Goal: Task Accomplishment & Management: Use online tool/utility

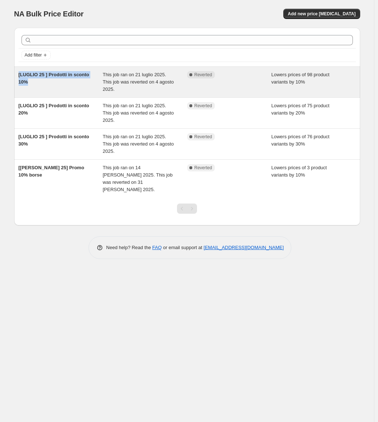
copy span "[LUGLIO 25 ] Prodotti in sconto 10%"
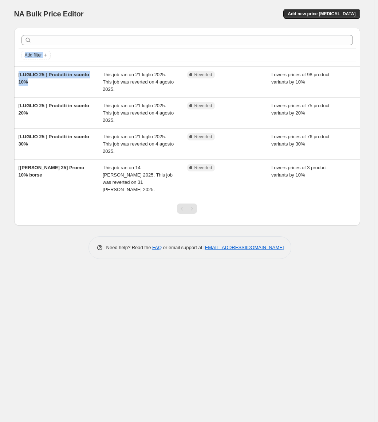
drag, startPoint x: 44, startPoint y: 84, endPoint x: 202, endPoint y: 3, distance: 177.1
click at [168, 2] on div "NA Bulk Price Editor. This page is ready NA Bulk Price Editor Add new price [ME…" at bounding box center [187, 135] width 364 height 270
click at [247, 3] on div "NA Bulk Price Editor. This page is ready NA Bulk Price Editor Add new price [ME…" at bounding box center [187, 14] width 346 height 28
click at [333, 16] on span "Add new price [MEDICAL_DATA]" at bounding box center [322, 14] width 68 height 6
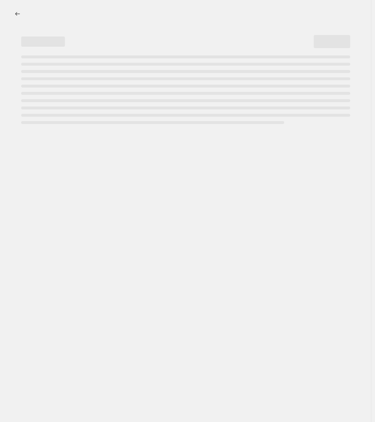
select select "percentage"
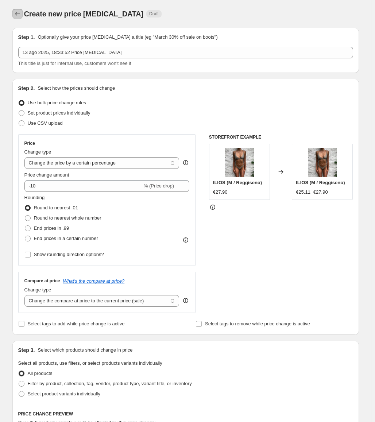
click at [19, 16] on icon "Price change jobs" at bounding box center [17, 13] width 7 height 7
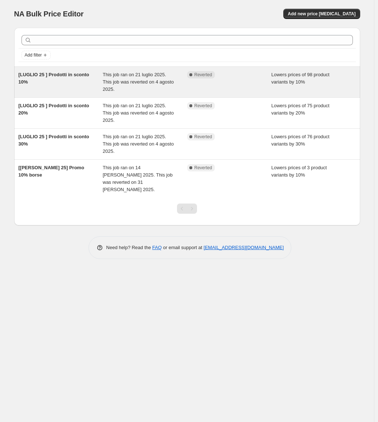
click at [282, 76] on span "Lowers prices of 98 product variants by 10%" at bounding box center [300, 78] width 58 height 13
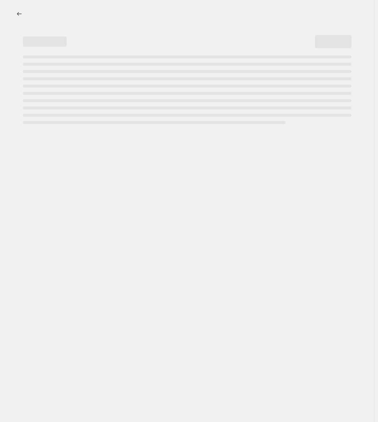
select select "percentage"
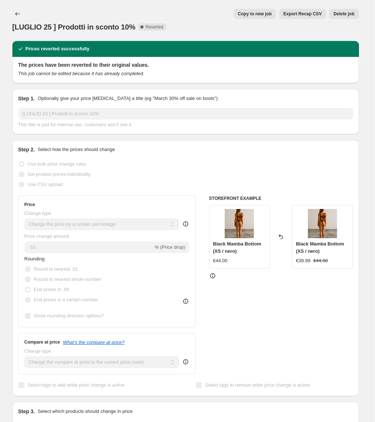
click at [267, 13] on span "Copy to new job" at bounding box center [255, 14] width 34 height 6
select select "percentage"
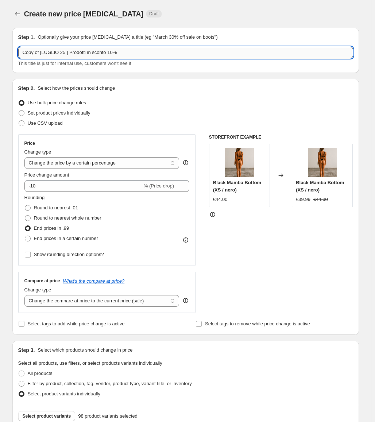
click at [128, 55] on input "Copy of [LUGLIO 25 ] Prodotti in sconto 10%" at bounding box center [185, 53] width 334 height 12
paste input "text"
click at [35, 53] on input "[LUGLIO 25 ] Prodotti in sconto 10%" at bounding box center [185, 53] width 334 height 12
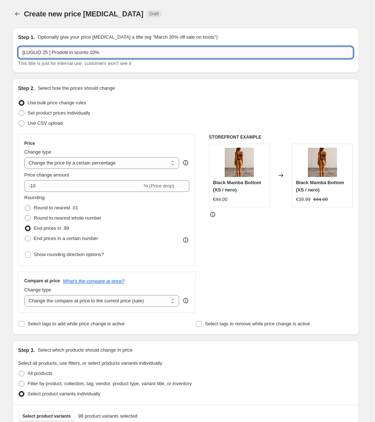
click at [35, 53] on input "[LUGLIO 25 ] Prodotti in sconto 10%" at bounding box center [185, 53] width 334 height 12
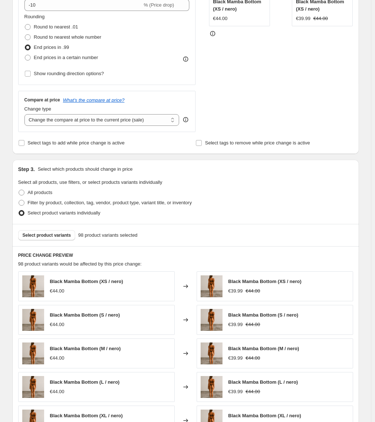
scroll to position [182, 0]
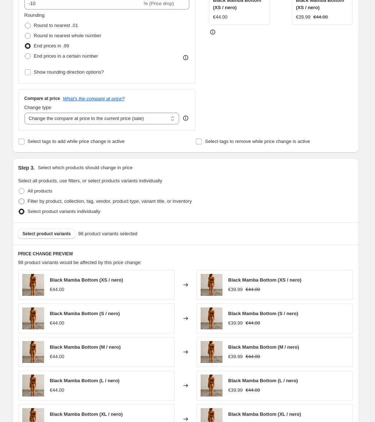
type input "[AGOSTO 25 ] Prodotti in sconto 10%"
click at [68, 203] on span "Filter by product, collection, tag, vendor, product type, variant title, or inv…" at bounding box center [110, 200] width 164 height 5
click at [19, 199] on input "Filter by product, collection, tag, vendor, product type, variant title, or inv…" at bounding box center [19, 198] width 0 height 0
radio input "true"
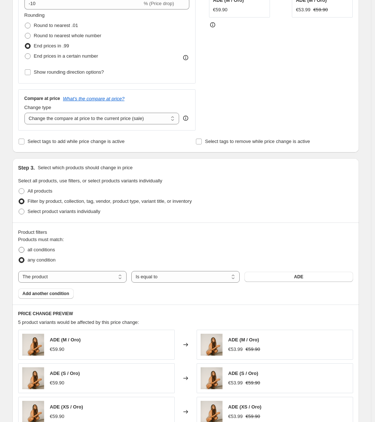
click at [48, 250] on span "all conditions" at bounding box center [41, 249] width 27 height 5
click at [19, 247] on input "all conditions" at bounding box center [19, 247] width 0 height 0
radio input "true"
click at [91, 274] on select "The product The product's collection The product's tag The product's vendor The…" at bounding box center [72, 277] width 108 height 12
select select "collection"
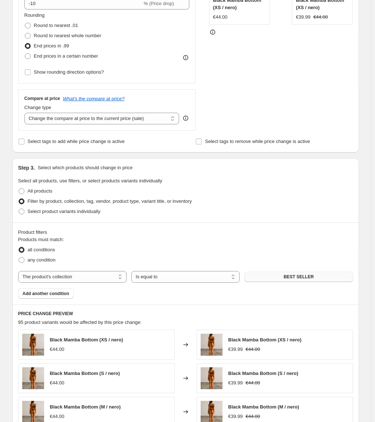
click at [281, 278] on button "BEST SELLER" at bounding box center [298, 276] width 108 height 10
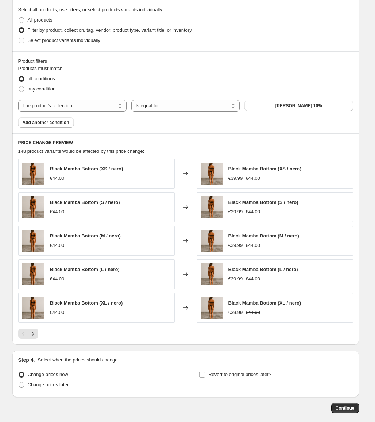
scroll to position [353, 0]
click at [367, 200] on div "Create new price [MEDICAL_DATA]. This page is ready Create new price [MEDICAL_D…" at bounding box center [186, 52] width 364 height 810
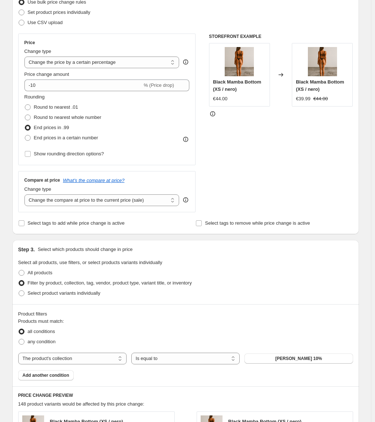
scroll to position [98, 0]
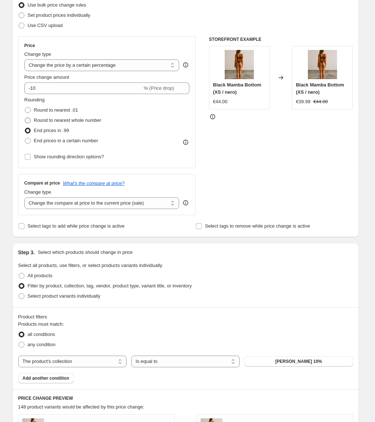
click at [91, 117] on span "Round to nearest whole number" at bounding box center [67, 119] width 67 height 5
click at [25, 117] on input "Round to nearest whole number" at bounding box center [25, 117] width 0 height 0
radio input "true"
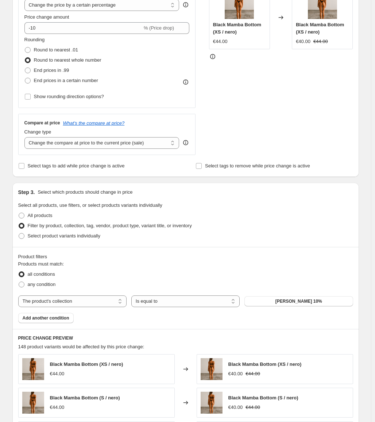
scroll to position [134, 0]
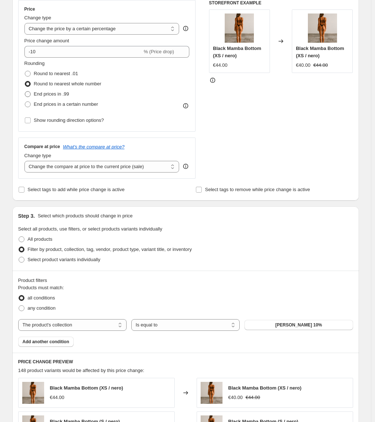
click at [55, 90] on span "End prices in .99" at bounding box center [51, 93] width 35 height 7
click at [25, 91] on input "End prices in .99" at bounding box center [25, 91] width 0 height 0
radio input "true"
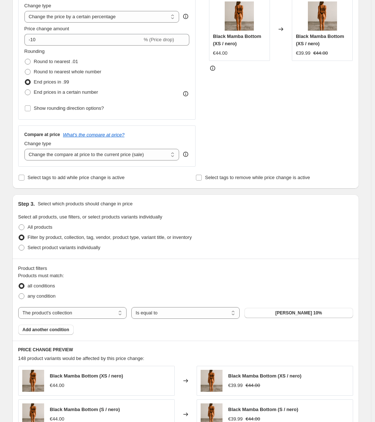
scroll to position [171, 0]
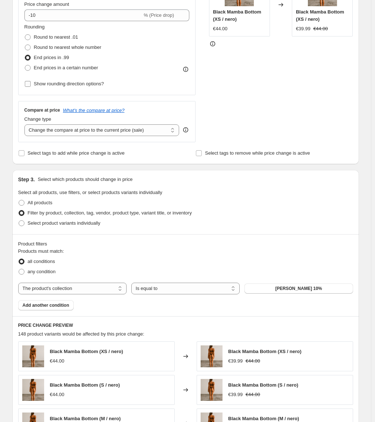
click at [102, 87] on span "Show rounding direction options?" at bounding box center [69, 83] width 70 height 7
click at [31, 87] on input "Show rounding direction options?" at bounding box center [28, 84] width 6 height 6
checkbox input "true"
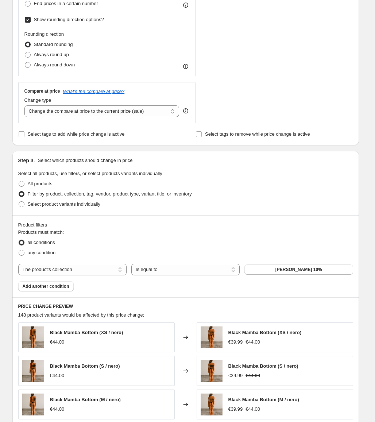
scroll to position [280, 0]
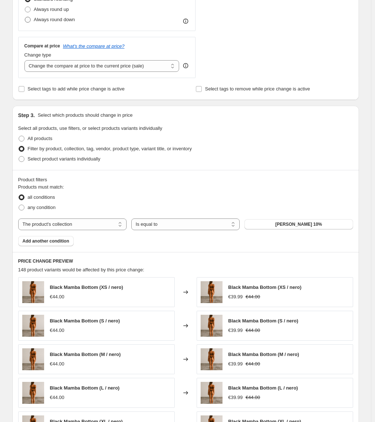
click at [66, 21] on span "Always round down" at bounding box center [54, 19] width 41 height 5
click at [25, 17] on input "Always round down" at bounding box center [25, 17] width 0 height 0
radio input "true"
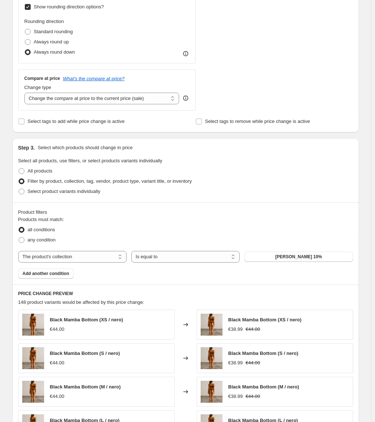
scroll to position [243, 0]
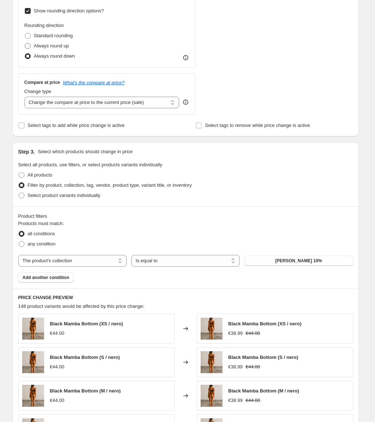
click at [67, 44] on span "Always round up" at bounding box center [51, 45] width 35 height 5
click at [25, 43] on input "Always round up" at bounding box center [25, 43] width 0 height 0
radio input "true"
click at [60, 35] on span "Standard rounding" at bounding box center [53, 35] width 39 height 5
click at [25, 33] on input "Standard rounding" at bounding box center [25, 33] width 0 height 0
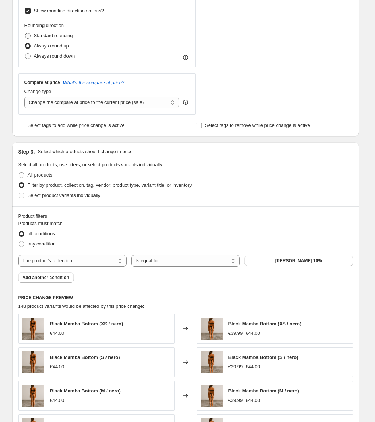
radio input "true"
click at [55, 56] on span "Always round down" at bounding box center [54, 55] width 41 height 5
click at [25, 54] on input "Always round down" at bounding box center [25, 53] width 0 height 0
radio input "true"
click at [58, 8] on span "Show rounding direction options?" at bounding box center [69, 10] width 70 height 5
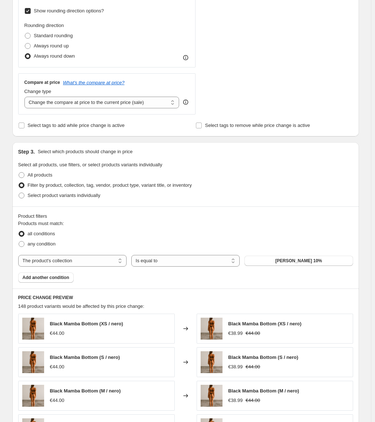
click at [31, 8] on input "Show rounding direction options?" at bounding box center [28, 11] width 6 height 6
checkbox input "false"
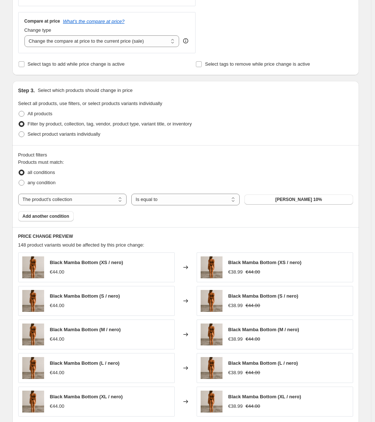
scroll to position [364, 0]
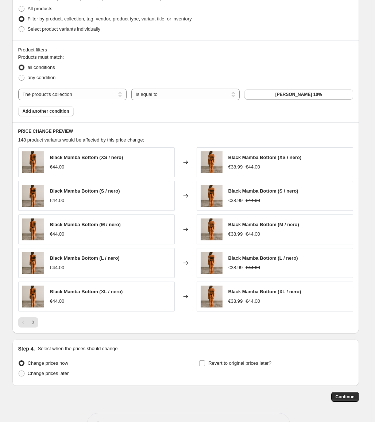
click at [41, 377] on label "Change prices later" at bounding box center [43, 373] width 51 height 10
click at [19, 371] on input "Change prices later" at bounding box center [19, 370] width 0 height 0
radio input "true"
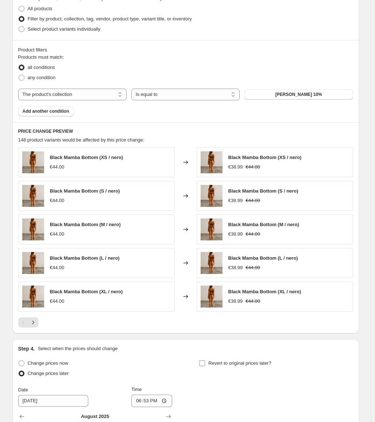
click at [226, 362] on span "Revert to original prices later?" at bounding box center [239, 362] width 63 height 5
click at [205, 362] on input "Revert to original prices later?" at bounding box center [202, 363] width 6 height 6
checkbox input "true"
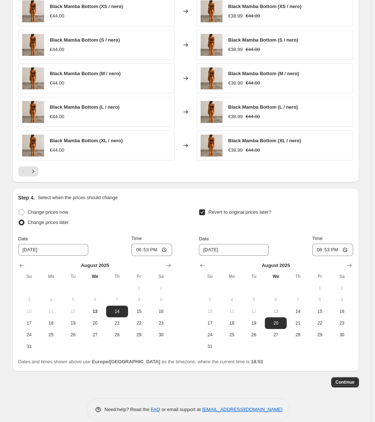
scroll to position [525, 0]
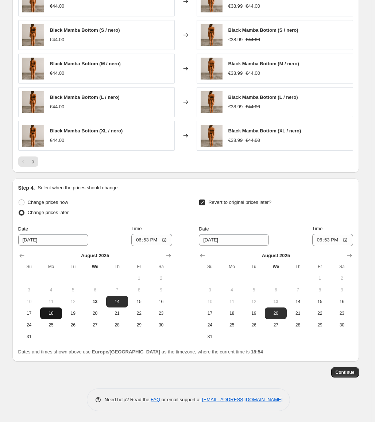
click at [52, 310] on span "18" at bounding box center [51, 313] width 16 height 6
type input "[DATE]"
click at [150, 236] on input "18:53" at bounding box center [151, 240] width 41 height 12
type input "13:00"
click at [164, 207] on div "Change prices later" at bounding box center [95, 212] width 154 height 10
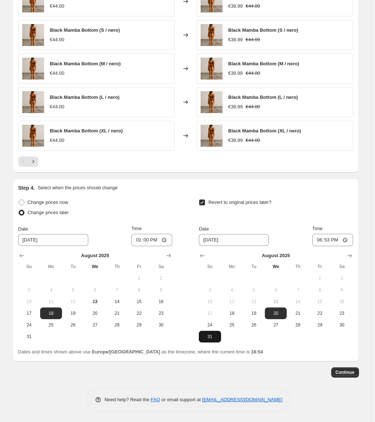
click at [212, 333] on span "31" at bounding box center [209, 336] width 16 height 6
type input "[DATE]"
click at [327, 241] on input "18:53" at bounding box center [332, 240] width 41 height 12
type input "23:59"
click at [341, 217] on div "Revert to original prices later?" at bounding box center [276, 208] width 154 height 22
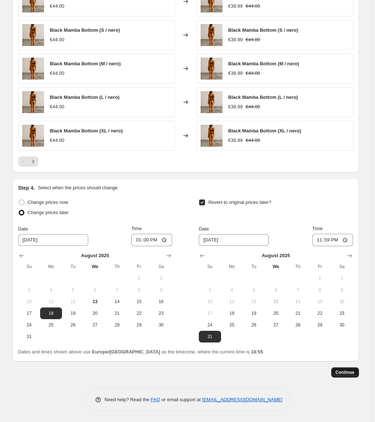
click at [348, 370] on span "Continue" at bounding box center [344, 372] width 19 height 6
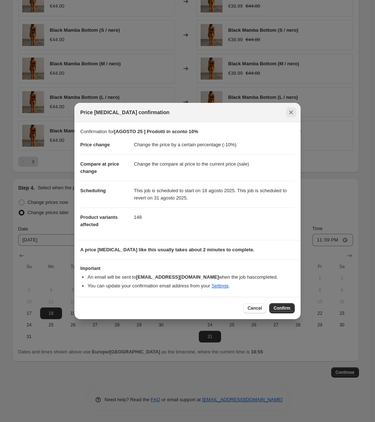
click at [289, 110] on icon "Close" at bounding box center [291, 112] width 4 height 4
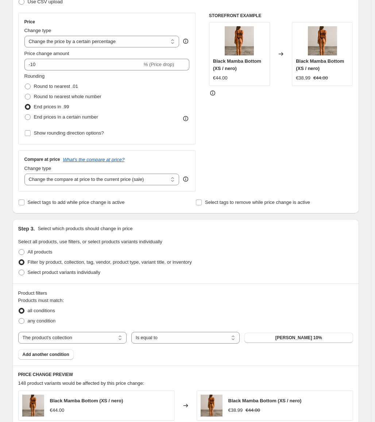
scroll to position [88, 0]
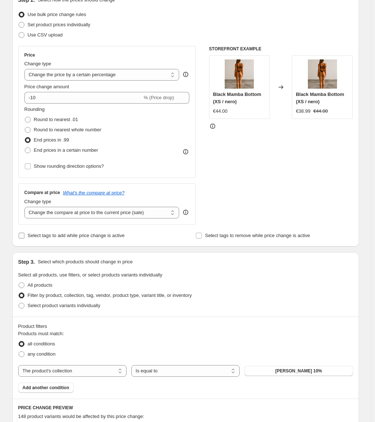
click at [88, 235] on span "Select tags to add while price change is active" at bounding box center [76, 234] width 97 height 5
click at [24, 235] on input "Select tags to add while price change is active" at bounding box center [22, 235] width 6 height 6
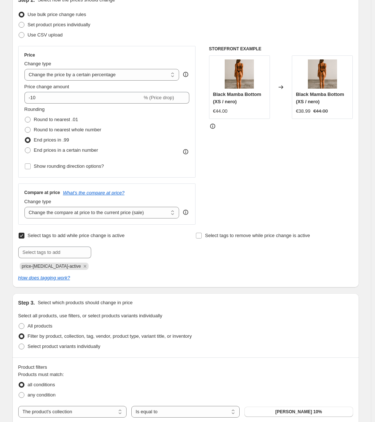
click at [88, 235] on span "Select tags to add while price change is active" at bounding box center [76, 234] width 97 height 5
click at [24, 235] on input "Select tags to add while price change is active" at bounding box center [22, 235] width 6 height 6
checkbox input "false"
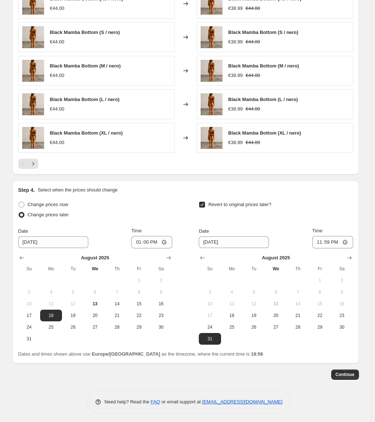
scroll to position [525, 0]
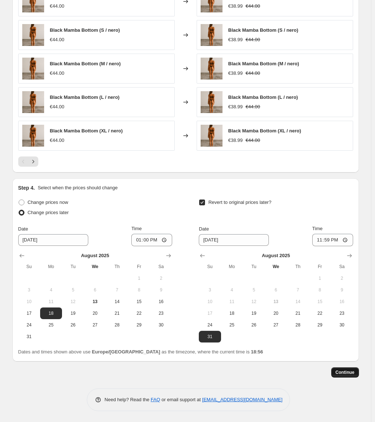
click at [352, 370] on span "Continue" at bounding box center [344, 372] width 19 height 6
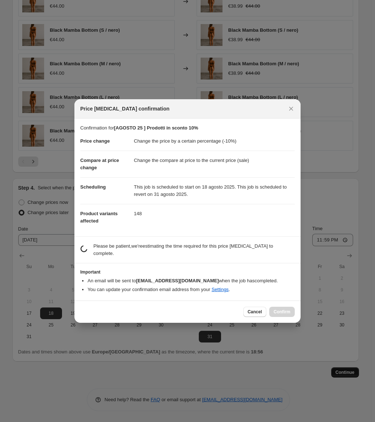
scroll to position [0, 0]
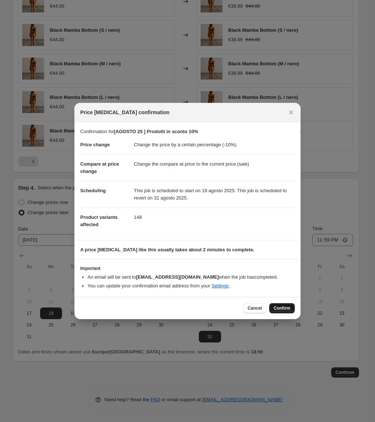
click at [286, 310] on span "Confirm" at bounding box center [281, 308] width 17 height 6
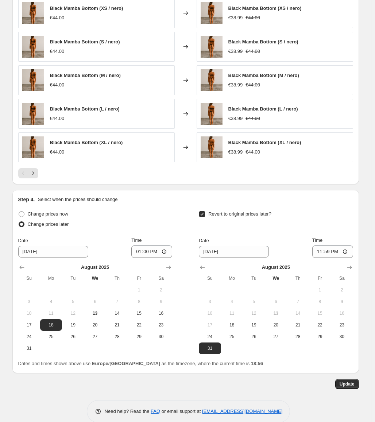
scroll to position [583, 0]
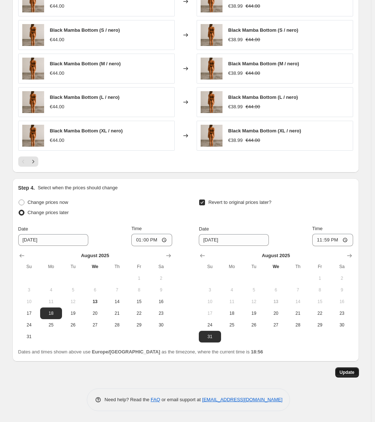
click at [354, 372] on span "Update" at bounding box center [346, 372] width 15 height 6
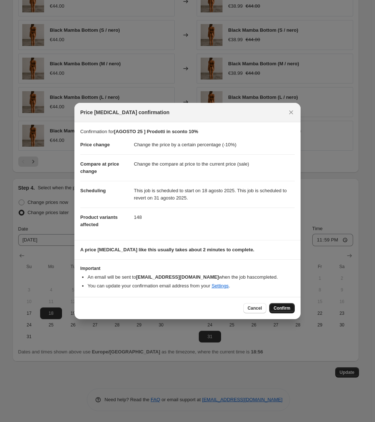
click at [282, 305] on button "Confirm" at bounding box center [282, 308] width 26 height 10
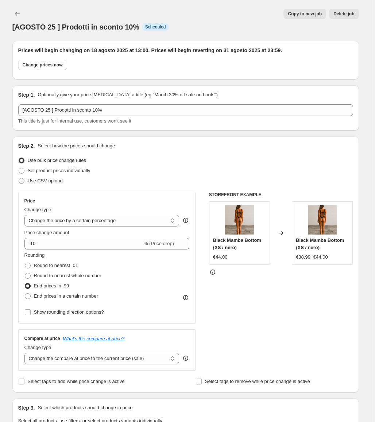
click at [299, 13] on span "Copy to new job" at bounding box center [304, 14] width 34 height 6
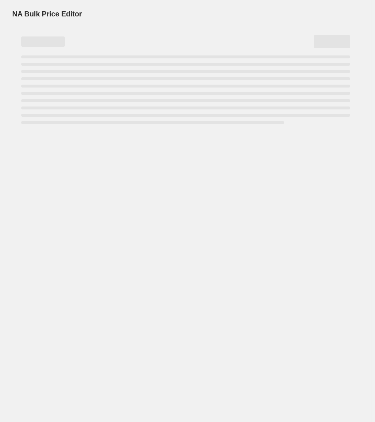
select select "percentage"
select select "collection"
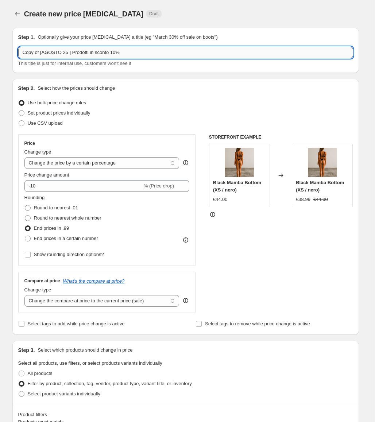
drag, startPoint x: 115, startPoint y: 52, endPoint x: 110, endPoint y: 53, distance: 5.6
click at [110, 53] on input "Copy of [AGOSTO 25 ] Prodotti in sconto 10%" at bounding box center [185, 53] width 334 height 12
drag, startPoint x: 40, startPoint y: 49, endPoint x: -16, endPoint y: 45, distance: 56.6
click at [0, 45] on html "Home Settings Plans Skip to content Create new price [MEDICAL_DATA]. This page …" at bounding box center [187, 211] width 375 height 422
type input "[AGOSTO 25 ] Prodotti in sconto 20%"
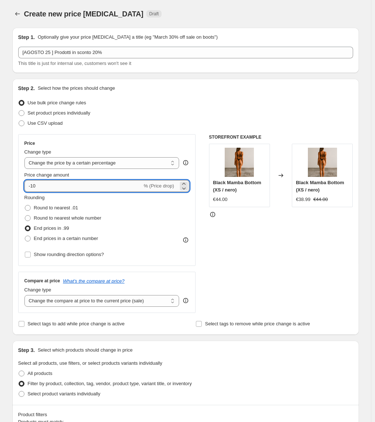
click at [66, 187] on input "-10" at bounding box center [83, 186] width 118 height 12
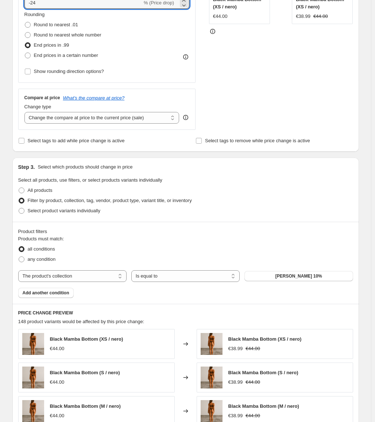
scroll to position [255, 0]
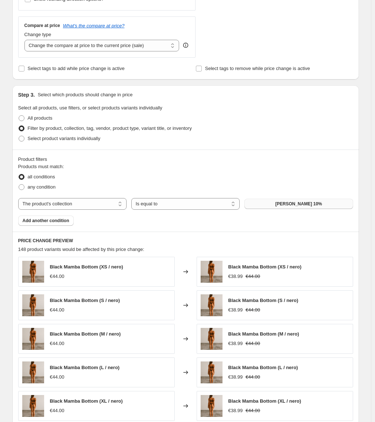
type input "-24"
click at [318, 199] on button "[PERSON_NAME] 10%" at bounding box center [298, 204] width 108 height 10
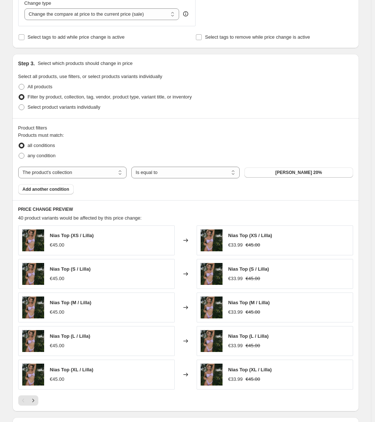
scroll to position [389, 0]
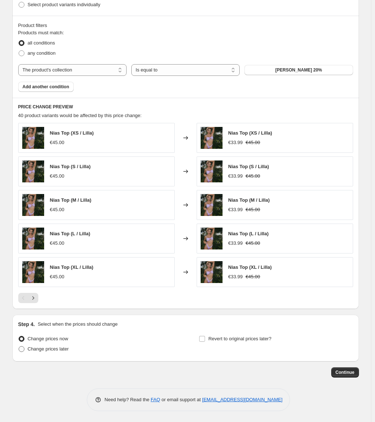
click at [49, 351] on span "Change prices later" at bounding box center [48, 348] width 41 height 5
click at [19, 346] on input "Change prices later" at bounding box center [19, 346] width 0 height 0
radio input "true"
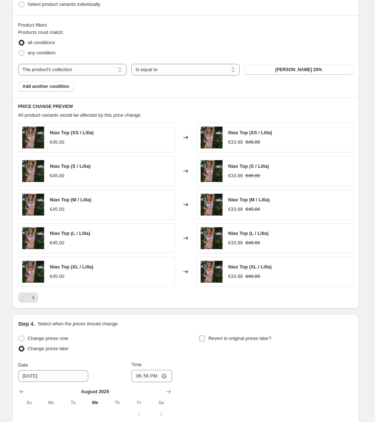
click at [215, 342] on div "Revert to original prices later?" at bounding box center [276, 344] width 154 height 22
click at [217, 338] on span "Revert to original prices later?" at bounding box center [239, 337] width 63 height 5
click at [205, 338] on input "Revert to original prices later?" at bounding box center [202, 338] width 6 height 6
checkbox input "true"
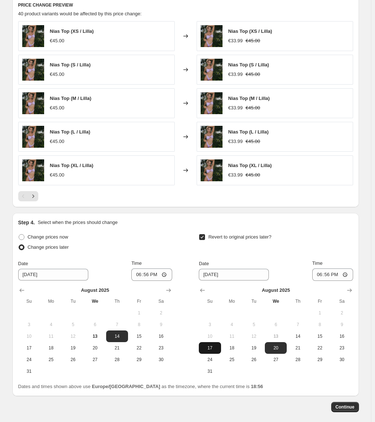
scroll to position [525, 0]
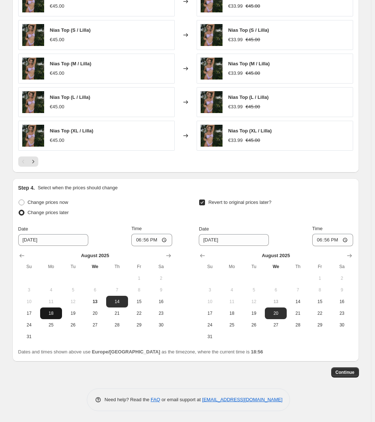
click at [54, 315] on span "18" at bounding box center [51, 313] width 16 height 6
type input "[DATE]"
click at [208, 338] on span "31" at bounding box center [209, 336] width 16 height 6
type input "[DATE]"
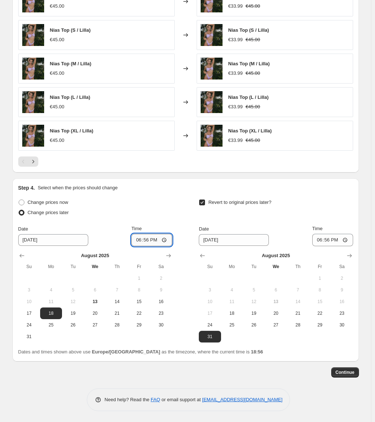
click at [155, 240] on input "18:56" at bounding box center [151, 240] width 41 height 12
click at [149, 240] on input "18:56" at bounding box center [151, 240] width 41 height 12
type input "13:00"
click at [327, 242] on input "18:56" at bounding box center [332, 240] width 41 height 12
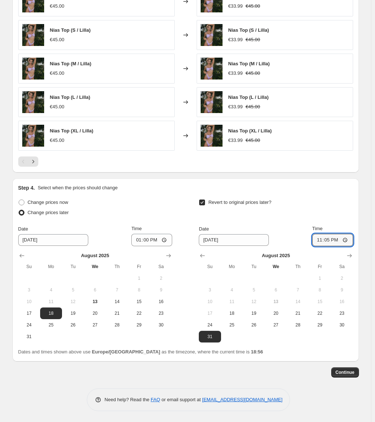
type input "23:59"
click at [297, 370] on div "Continue" at bounding box center [185, 372] width 346 height 10
click at [348, 240] on input "23:59" at bounding box center [332, 240] width 41 height 12
click at [352, 215] on div "Revert to original prices later?" at bounding box center [276, 208] width 154 height 22
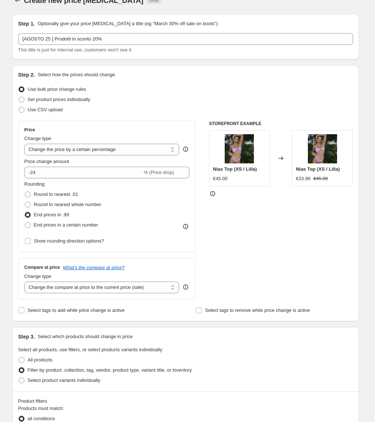
scroll to position [0, 0]
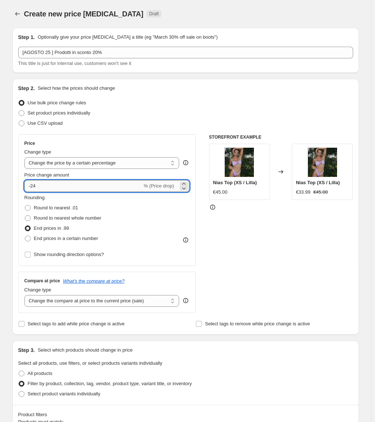
click at [89, 180] on input "-24" at bounding box center [83, 186] width 118 height 12
type input "-20"
click at [285, 267] on div "STOREFRONT EXAMPLE Nias Top (XS / Lilla) €45.00 Changed to Nias Top (XS / [PERS…" at bounding box center [281, 223] width 144 height 179
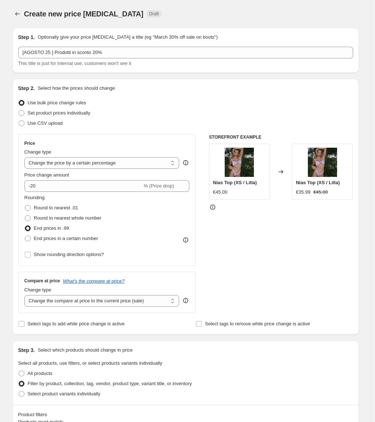
click at [255, 260] on div "STOREFRONT EXAMPLE Nias Top (XS / Lilla) €45.00 Changed to Nias Top (XS / [PERS…" at bounding box center [281, 223] width 144 height 179
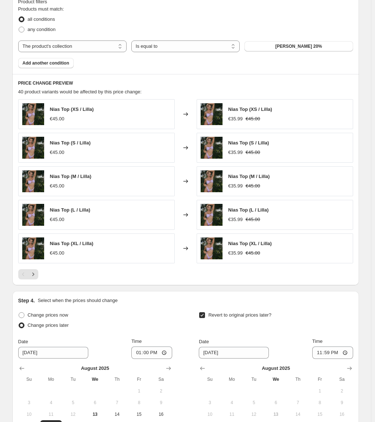
scroll to position [510, 0]
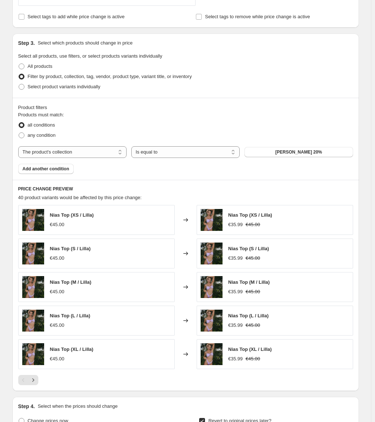
scroll to position [525, 0]
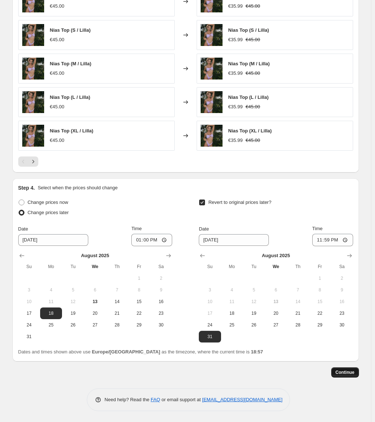
click at [353, 372] on span "Continue" at bounding box center [344, 372] width 19 height 6
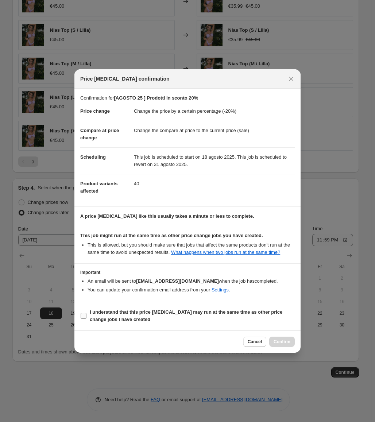
click at [226, 310] on b "I understand that this price [MEDICAL_DATA] may run at the same time as other p…" at bounding box center [186, 315] width 192 height 13
click at [86, 313] on input "I understand that this price [MEDICAL_DATA] may run at the same time as other p…" at bounding box center [84, 316] width 6 height 6
checkbox input "true"
click at [255, 342] on span "Cancel" at bounding box center [254, 341] width 14 height 6
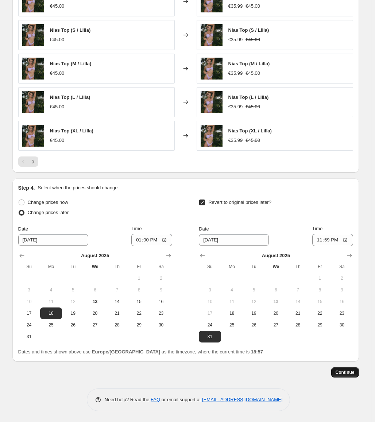
click at [350, 374] on span "Continue" at bounding box center [344, 372] width 19 height 6
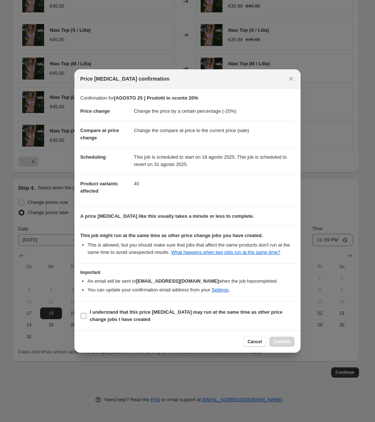
click at [143, 310] on b "I understand that this price [MEDICAL_DATA] may run at the same time as other p…" at bounding box center [186, 315] width 192 height 13
click at [86, 313] on input "I understand that this price [MEDICAL_DATA] may run at the same time as other p…" at bounding box center [84, 316] width 6 height 6
checkbox input "true"
click at [283, 340] on span "Confirm" at bounding box center [281, 341] width 17 height 6
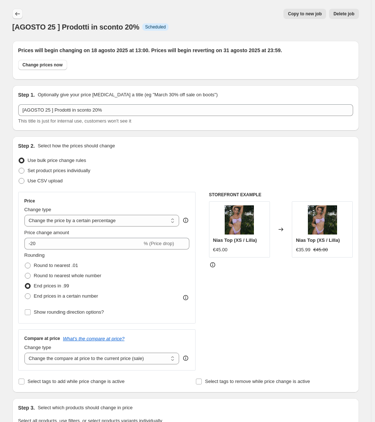
click at [20, 11] on icon "Price change jobs" at bounding box center [17, 13] width 7 height 7
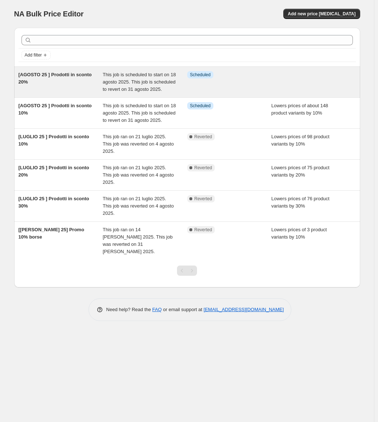
click at [71, 75] on span "[AGOSTO 25 ] Prodotti in sconto 20%" at bounding box center [55, 78] width 73 height 13
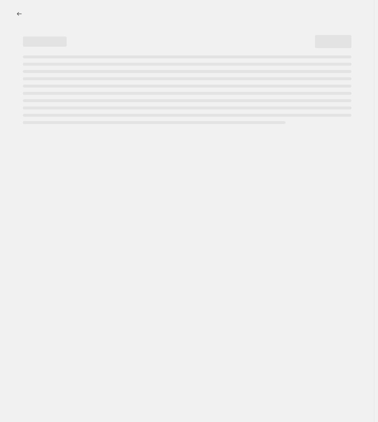
select select "percentage"
select select "collection"
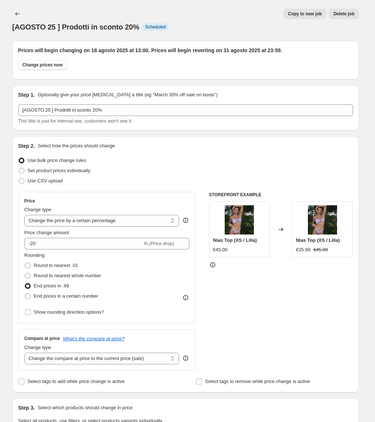
click at [298, 12] on span "Copy to new job" at bounding box center [304, 14] width 34 height 6
select select "percentage"
select select "collection"
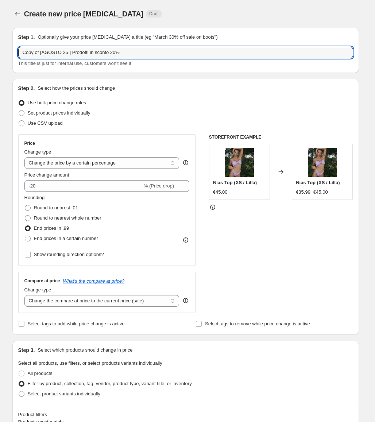
drag, startPoint x: 40, startPoint y: 51, endPoint x: -30, endPoint y: 49, distance: 70.0
click at [0, 49] on html "Home Settings Plans Skip to content Create new price [MEDICAL_DATA]. This page …" at bounding box center [187, 211] width 375 height 422
type input "[AGOSTO 25 ] Prodotti in sconto 30%"
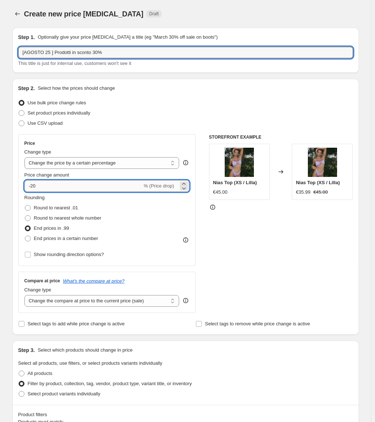
click at [33, 186] on input "-20" at bounding box center [83, 186] width 118 height 12
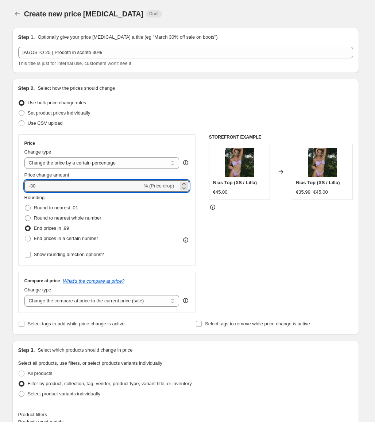
type input "-30"
click at [261, 263] on div "STOREFRONT EXAMPLE Nias Top (XS / Lilla) €45.00 Changed to Nias Top (XS / [PERS…" at bounding box center [281, 223] width 144 height 179
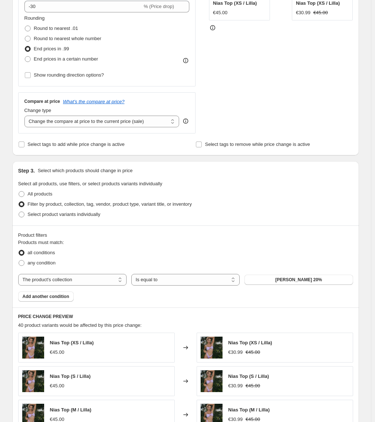
scroll to position [182, 0]
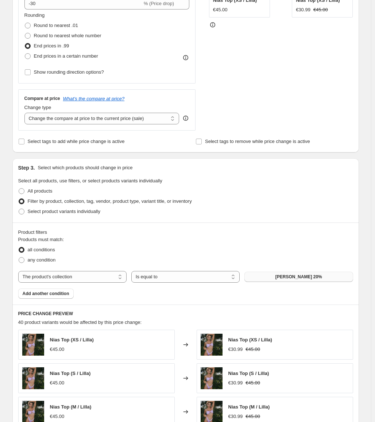
click at [289, 279] on button "[PERSON_NAME] 20%" at bounding box center [298, 276] width 108 height 10
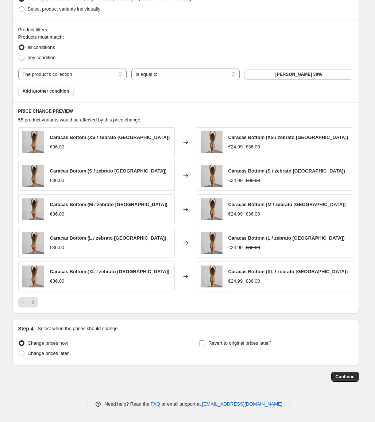
scroll to position [389, 0]
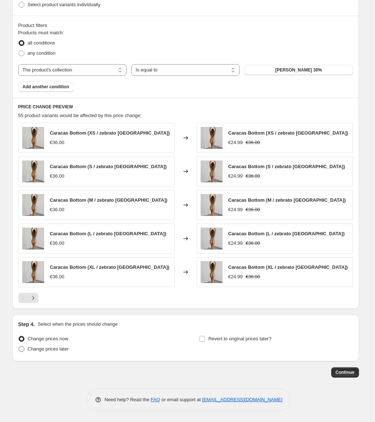
click at [59, 350] on span "Change prices later" at bounding box center [48, 348] width 41 height 5
click at [19, 346] on input "Change prices later" at bounding box center [19, 346] width 0 height 0
radio input "true"
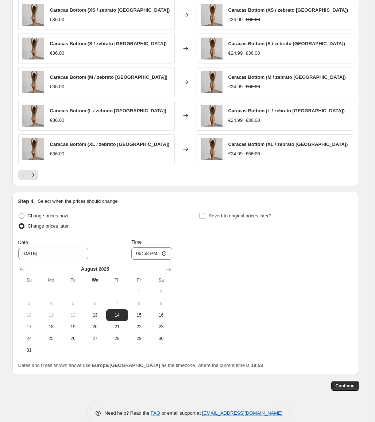
scroll to position [525, 0]
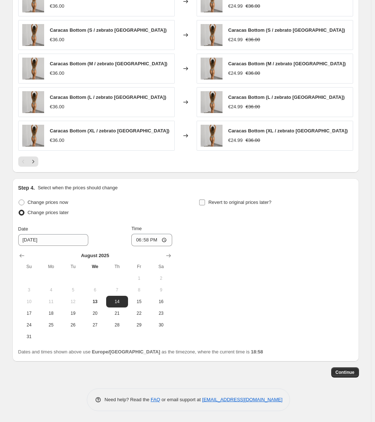
click at [219, 203] on span "Revert to original prices later?" at bounding box center [239, 201] width 63 height 5
click at [205, 203] on input "Revert to original prices later?" at bounding box center [202, 202] width 6 height 6
checkbox input "true"
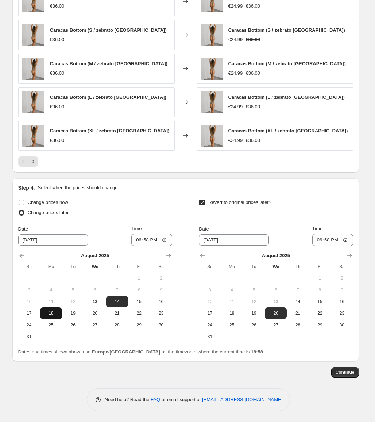
click at [57, 313] on span "18" at bounding box center [51, 313] width 16 height 6
type input "[DATE]"
click at [207, 335] on span "31" at bounding box center [209, 336] width 16 height 6
type input "[DATE]"
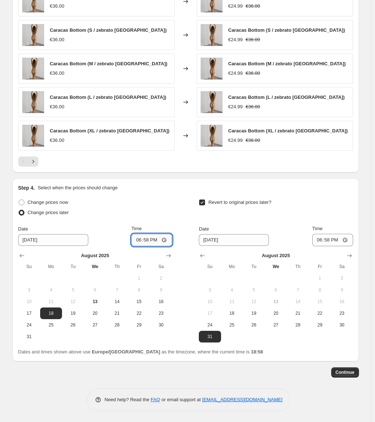
click at [149, 241] on input "18:58" at bounding box center [151, 240] width 41 height 12
type input "13:00"
click at [330, 240] on input "18:58" at bounding box center [332, 240] width 41 height 12
type input "23:59"
click at [352, 215] on div "Revert to original prices later?" at bounding box center [276, 208] width 154 height 22
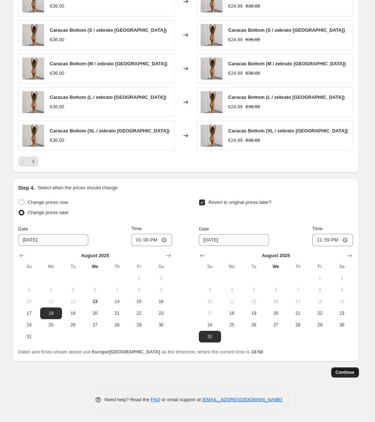
click at [353, 372] on span "Continue" at bounding box center [344, 372] width 19 height 6
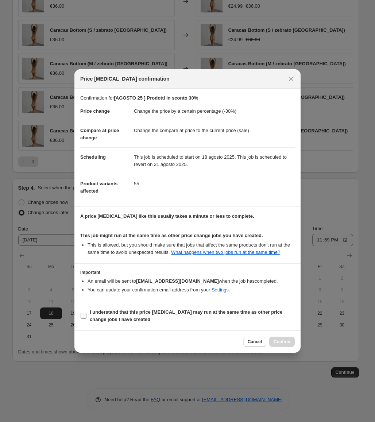
click at [109, 309] on b "I understand that this price [MEDICAL_DATA] may run at the same time as other p…" at bounding box center [186, 315] width 192 height 13
click at [86, 313] on input "I understand that this price [MEDICAL_DATA] may run at the same time as other p…" at bounding box center [84, 316] width 6 height 6
checkbox input "true"
click at [282, 342] on span "Confirm" at bounding box center [281, 341] width 17 height 6
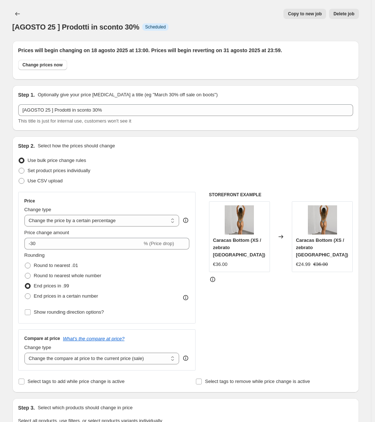
click at [313, 10] on button "Copy to new job" at bounding box center [304, 14] width 43 height 10
select select "percentage"
select select "collection"
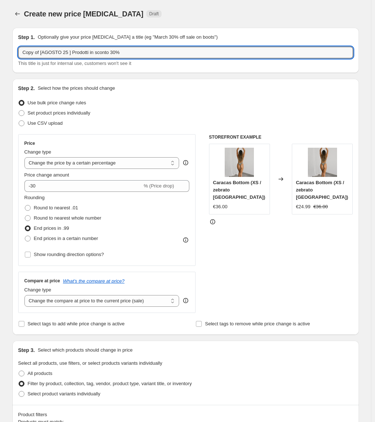
drag, startPoint x: 41, startPoint y: 54, endPoint x: 3, endPoint y: 54, distance: 38.3
click at [1, 54] on div "Create new price [MEDICAL_DATA]. This page is ready Create new price [MEDICAL_D…" at bounding box center [185, 405] width 371 height 810
type input "[AGOSTO 25 ] Prodotti in sconto 40%"
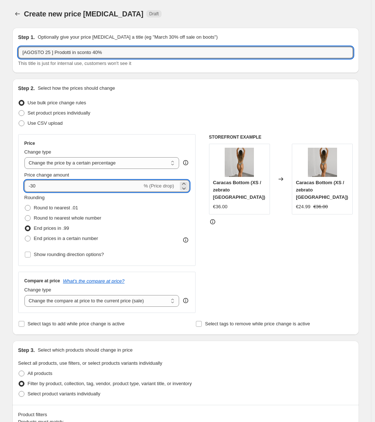
click at [59, 189] on input "-30" at bounding box center [83, 186] width 118 height 12
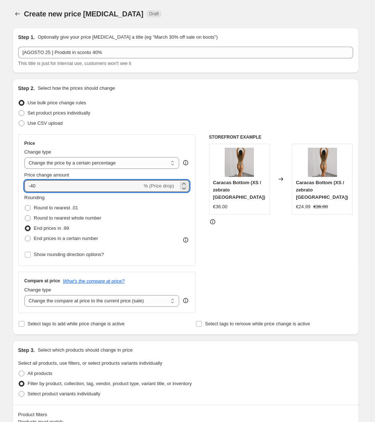
type input "-40"
click at [266, 237] on div "STOREFRONT EXAMPLE Caracas Bottom (XS / zebrato [GEOGRAPHIC_DATA]) €36.00 Chang…" at bounding box center [281, 223] width 144 height 179
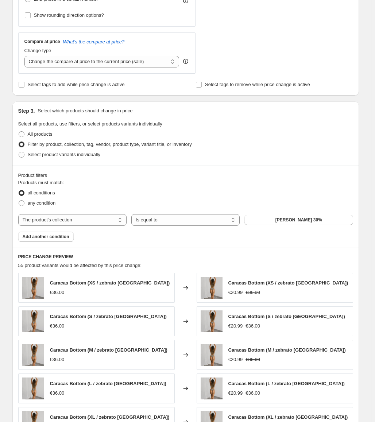
scroll to position [255, 0]
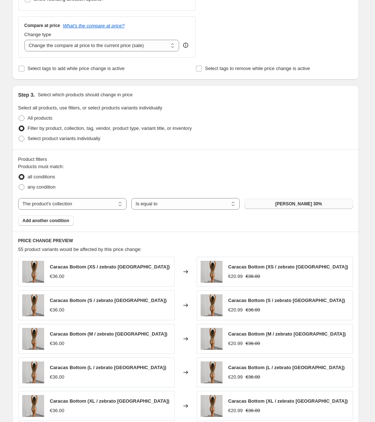
click at [304, 207] on span "[PERSON_NAME] 30%" at bounding box center [298, 204] width 47 height 6
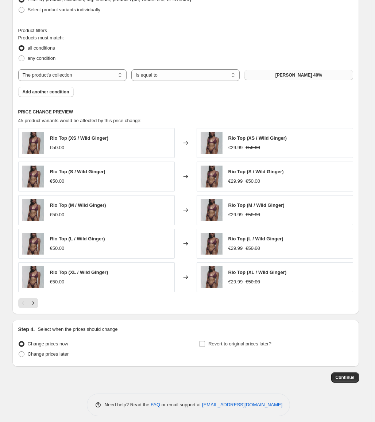
scroll to position [389, 0]
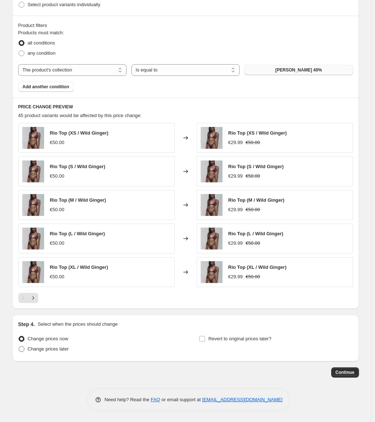
click at [49, 350] on span "Change prices later" at bounding box center [48, 348] width 41 height 5
click at [19, 346] on input "Change prices later" at bounding box center [19, 346] width 0 height 0
radio input "true"
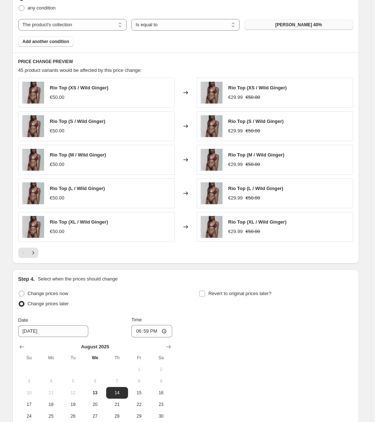
scroll to position [525, 0]
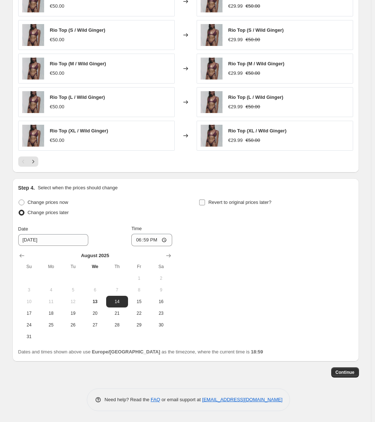
click at [264, 204] on span "Revert to original prices later?" at bounding box center [239, 201] width 63 height 5
click at [205, 204] on input "Revert to original prices later?" at bounding box center [202, 202] width 6 height 6
checkbox input "true"
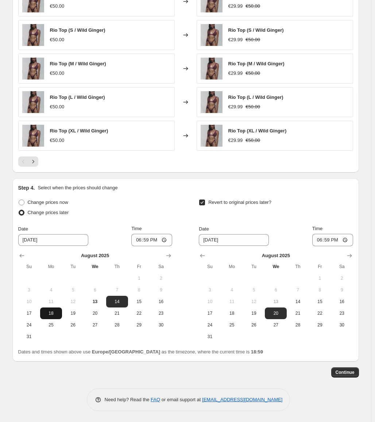
click at [55, 318] on button "18" at bounding box center [51, 313] width 22 height 12
type input "[DATE]"
click at [213, 341] on button "31" at bounding box center [210, 336] width 22 height 12
type input "[DATE]"
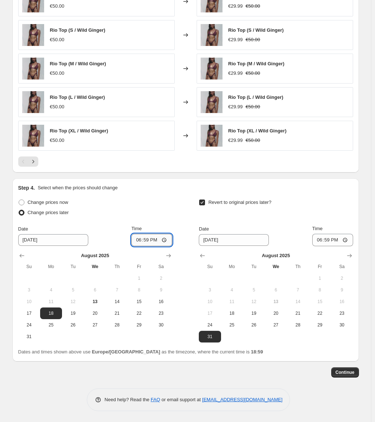
click at [149, 239] on input "18:59" at bounding box center [151, 240] width 41 height 12
type input "13:00"
click at [333, 242] on input "18:59" at bounding box center [332, 240] width 41 height 12
type input "23:59"
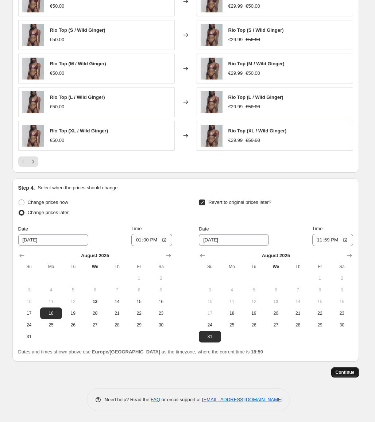
click at [356, 373] on button "Continue" at bounding box center [345, 372] width 28 height 10
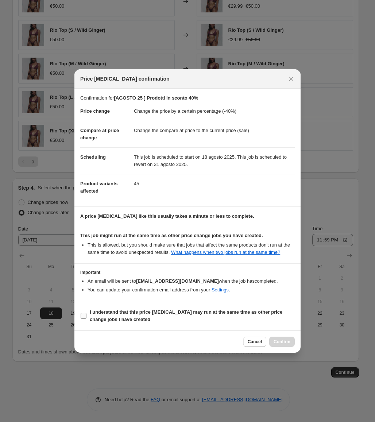
click at [129, 314] on b "I understand that this price [MEDICAL_DATA] may run at the same time as other p…" at bounding box center [186, 315] width 192 height 13
click at [86, 314] on input "I understand that this price [MEDICAL_DATA] may run at the same time as other p…" at bounding box center [84, 316] width 6 height 6
checkbox input "true"
click at [288, 341] on span "Confirm" at bounding box center [281, 341] width 17 height 6
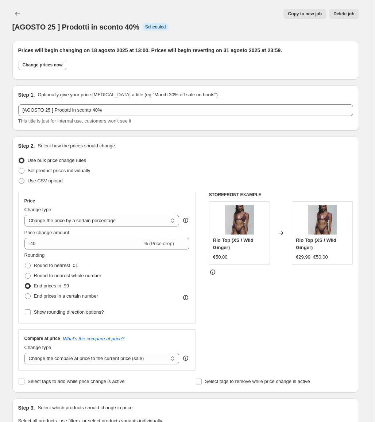
click at [313, 15] on span "Copy to new job" at bounding box center [304, 14] width 34 height 6
select select "percentage"
select select "collection"
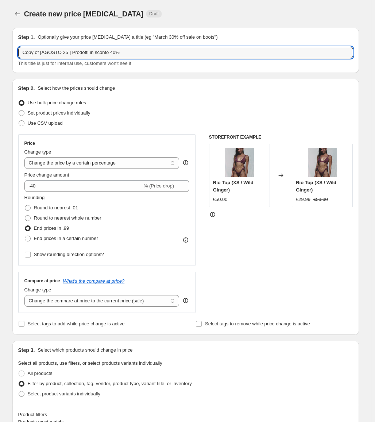
drag, startPoint x: 41, startPoint y: 54, endPoint x: -11, endPoint y: 54, distance: 52.1
click at [0, 54] on html "Home Settings Plans Skip to content Create new price [MEDICAL_DATA]. This page …" at bounding box center [187, 211] width 375 height 422
click at [93, 52] on input "[AGOSTO 25 ] Prodotti in sconto 40%" at bounding box center [185, 53] width 334 height 12
type input "[AGOSTO 25 ] Prodotti in sconto 50%"
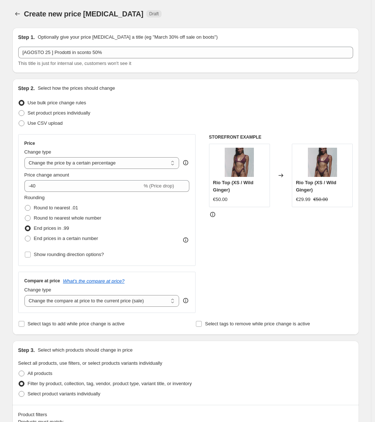
click at [317, 98] on div "Use bulk price change rules" at bounding box center [185, 103] width 334 height 10
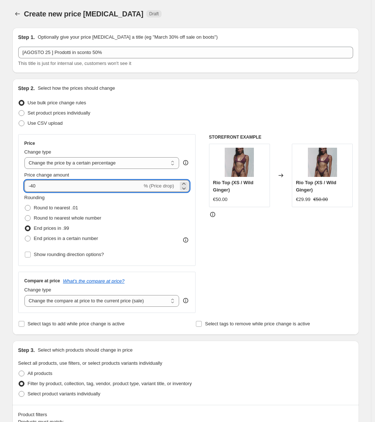
click at [94, 181] on input "-40" at bounding box center [83, 186] width 118 height 12
type input "-50"
click at [262, 270] on div "STOREFRONT EXAMPLE Rio Top (XS / Wild Ginger) €50.00 Changed to Rio Top (XS / W…" at bounding box center [281, 223] width 144 height 179
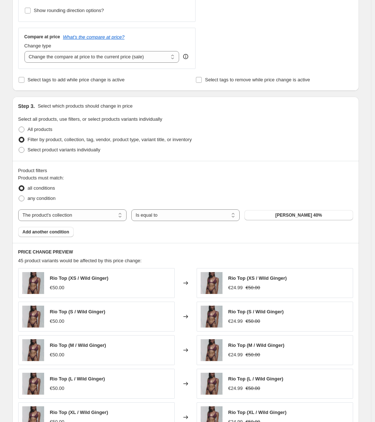
scroll to position [389, 0]
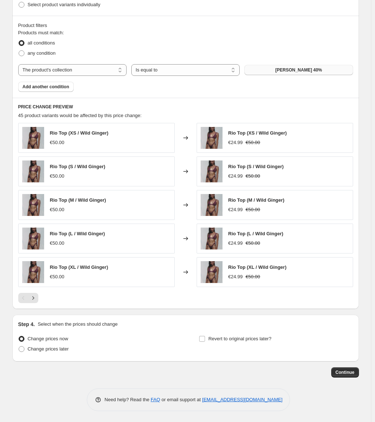
click at [318, 71] on button "[PERSON_NAME] 40%" at bounding box center [298, 70] width 108 height 10
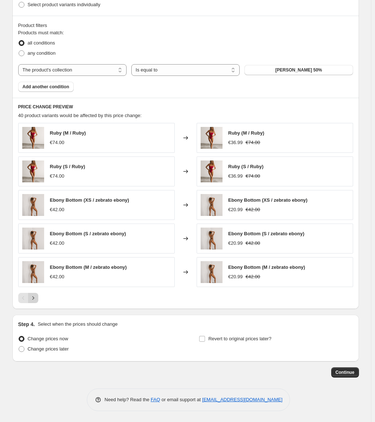
click at [38, 297] on button "Next" at bounding box center [33, 298] width 10 height 10
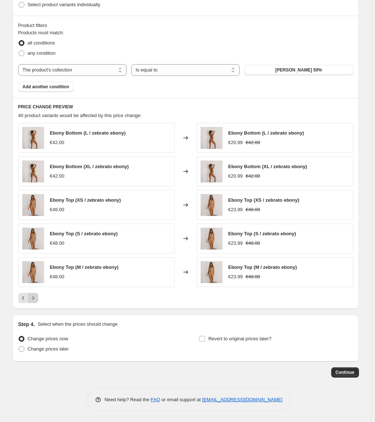
click at [38, 297] on button "Next" at bounding box center [33, 298] width 10 height 10
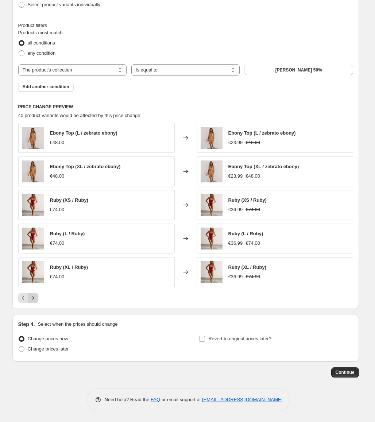
click at [38, 297] on button "Next" at bounding box center [33, 298] width 10 height 10
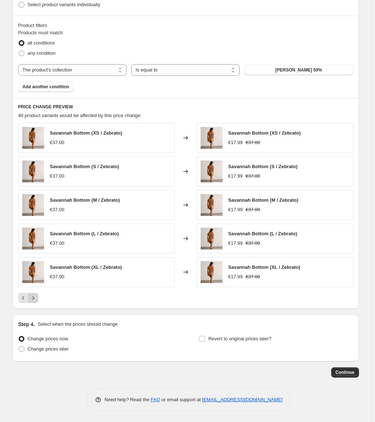
click at [38, 297] on button "Next" at bounding box center [33, 298] width 10 height 10
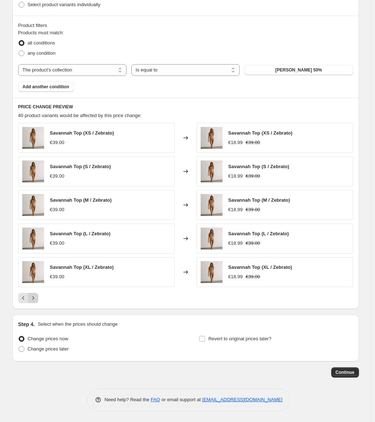
click at [38, 297] on button "Next" at bounding box center [33, 298] width 10 height 10
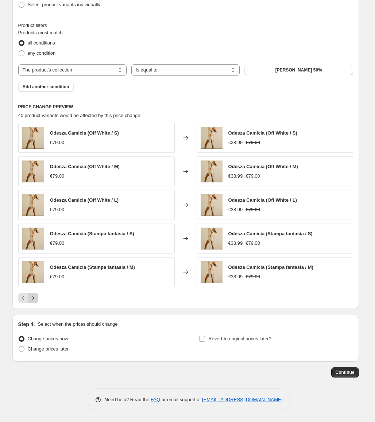
click at [38, 297] on button "Next" at bounding box center [33, 298] width 10 height 10
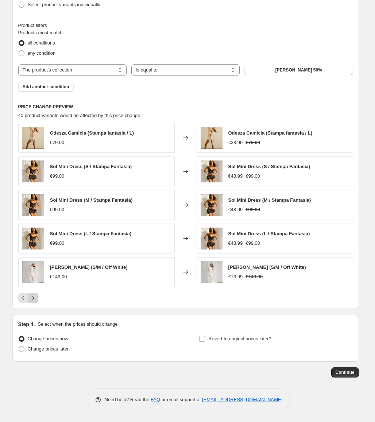
click at [38, 297] on button "Next" at bounding box center [33, 298] width 10 height 10
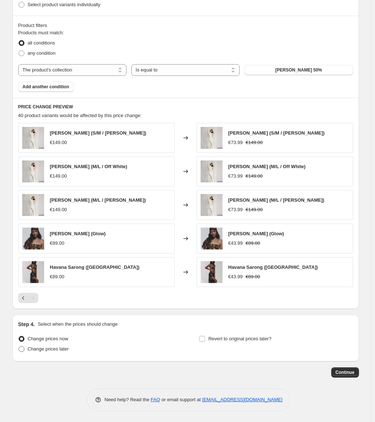
click at [55, 346] on span "Change prices later" at bounding box center [48, 348] width 41 height 5
click at [19, 346] on input "Change prices later" at bounding box center [19, 346] width 0 height 0
radio input "true"
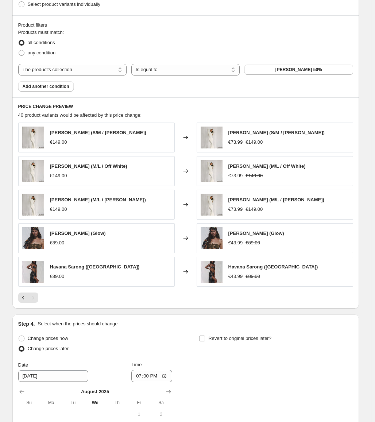
click at [271, 330] on div "Step 4. Select when the prices should change Change prices now Change prices la…" at bounding box center [185, 405] width 334 height 171
click at [264, 337] on span "Revert to original prices later?" at bounding box center [239, 337] width 63 height 5
click at [205, 337] on input "Revert to original prices later?" at bounding box center [202, 338] width 6 height 6
checkbox input "true"
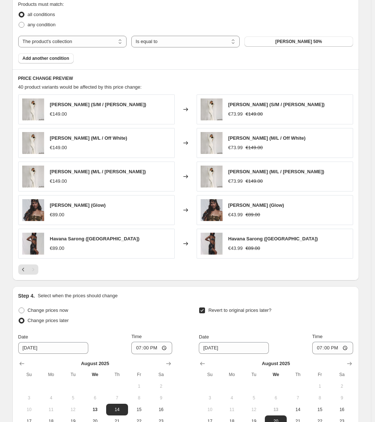
scroll to position [525, 0]
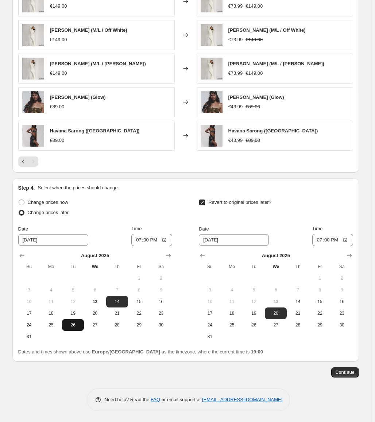
drag, startPoint x: 56, startPoint y: 317, endPoint x: 78, endPoint y: 323, distance: 23.2
click at [56, 316] on button "18" at bounding box center [51, 313] width 22 height 12
type input "[DATE]"
click at [212, 337] on span "31" at bounding box center [209, 336] width 16 height 6
type input "[DATE]"
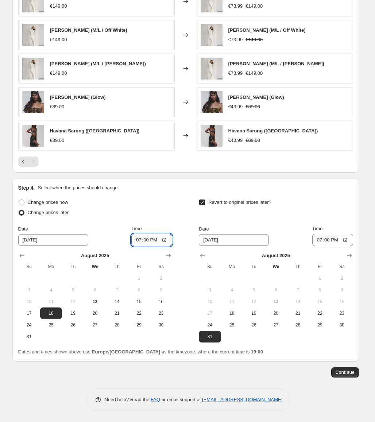
click at [151, 239] on input "19:00" at bounding box center [151, 240] width 41 height 12
type input "13:00"
click at [328, 240] on input "19:00" at bounding box center [332, 240] width 41 height 12
type input "23:59"
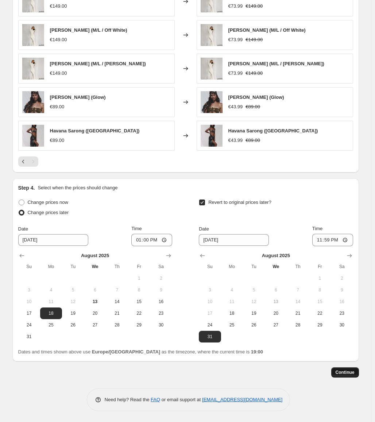
click at [353, 371] on span "Continue" at bounding box center [344, 372] width 19 height 6
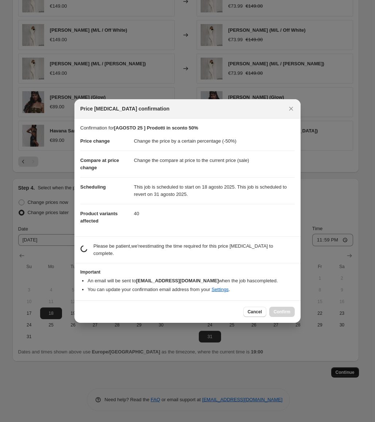
scroll to position [0, 0]
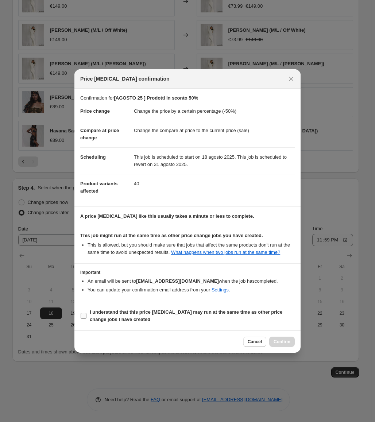
drag, startPoint x: 144, startPoint y: 315, endPoint x: 150, endPoint y: 315, distance: 5.5
click at [144, 315] on span "I understand that this price [MEDICAL_DATA] may run at the same time as other p…" at bounding box center [192, 315] width 205 height 15
click at [86, 315] on input "I understand that this price [MEDICAL_DATA] may run at the same time as other p…" at bounding box center [84, 316] width 6 height 6
checkbox input "true"
click at [281, 341] on span "Confirm" at bounding box center [281, 341] width 17 height 6
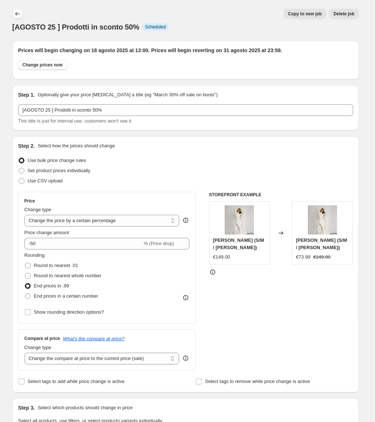
click at [17, 16] on icon "Price change jobs" at bounding box center [17, 13] width 7 height 7
